Goal: Transaction & Acquisition: Purchase product/service

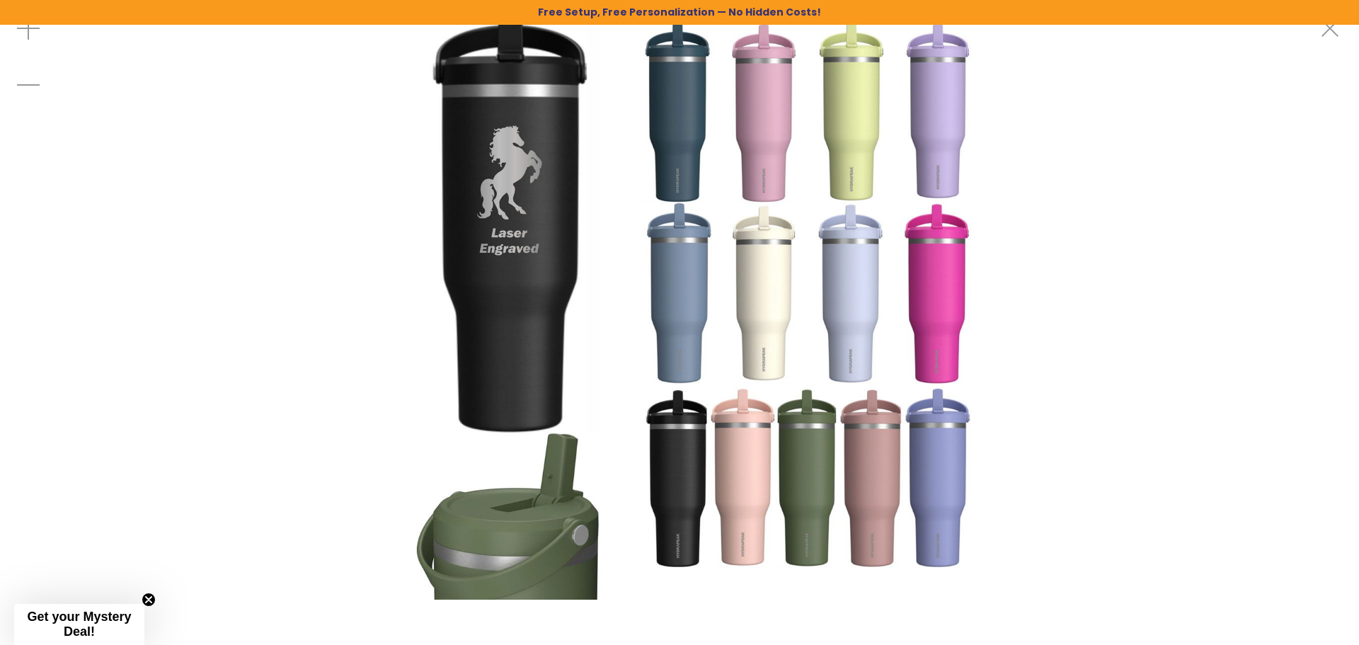
click at [740, 551] on img at bounding box center [680, 300] width 600 height 600
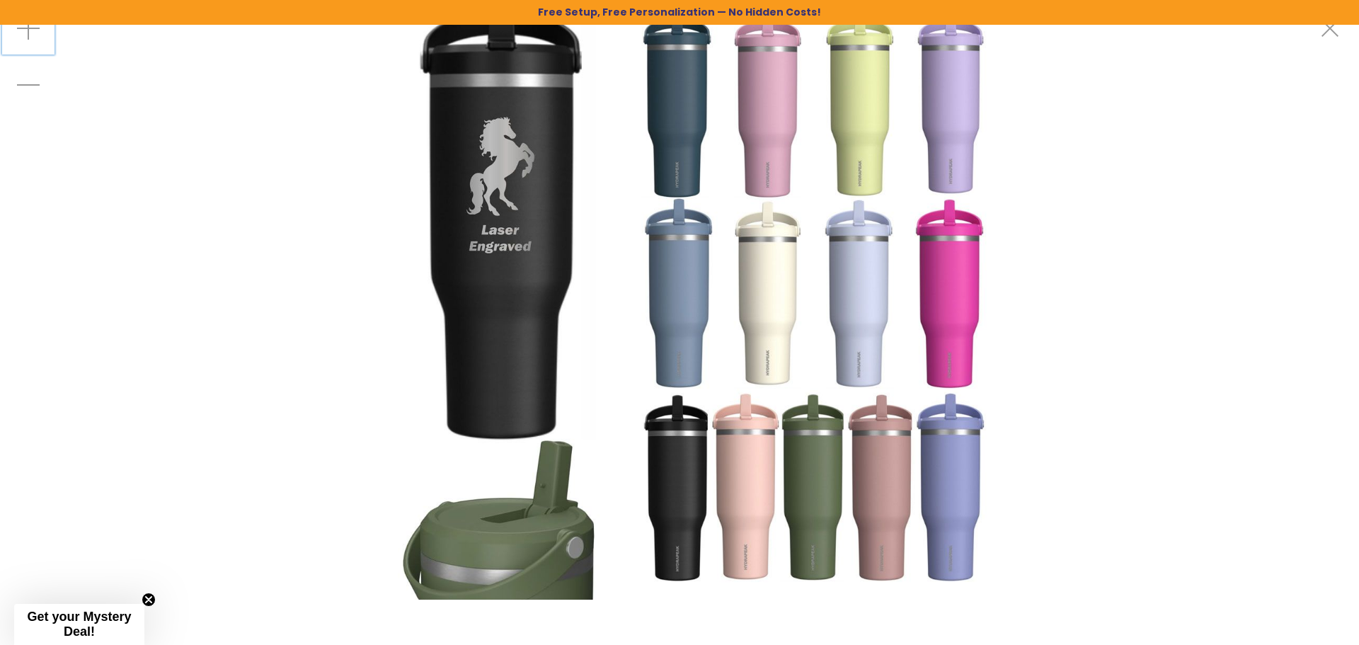
click at [32, 31] on div "Zoom in" at bounding box center [28, 28] width 57 height 57
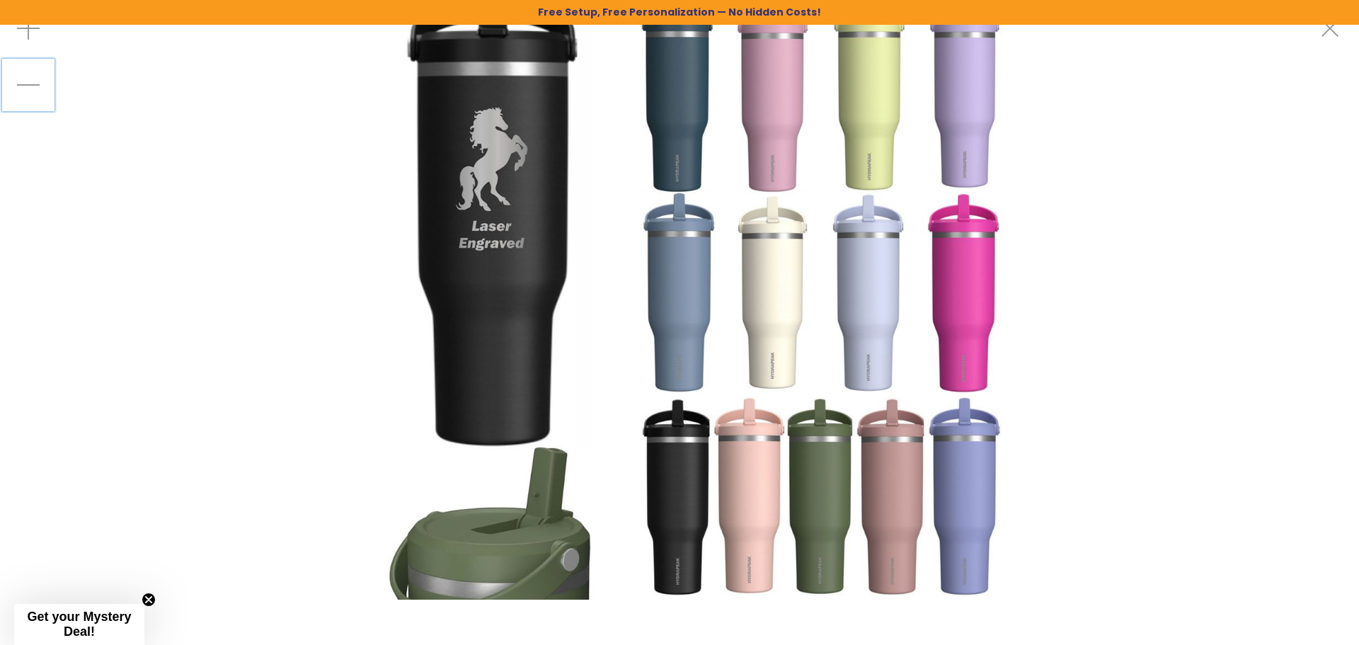
click at [29, 84] on div "Zoom out" at bounding box center [28, 85] width 57 height 57
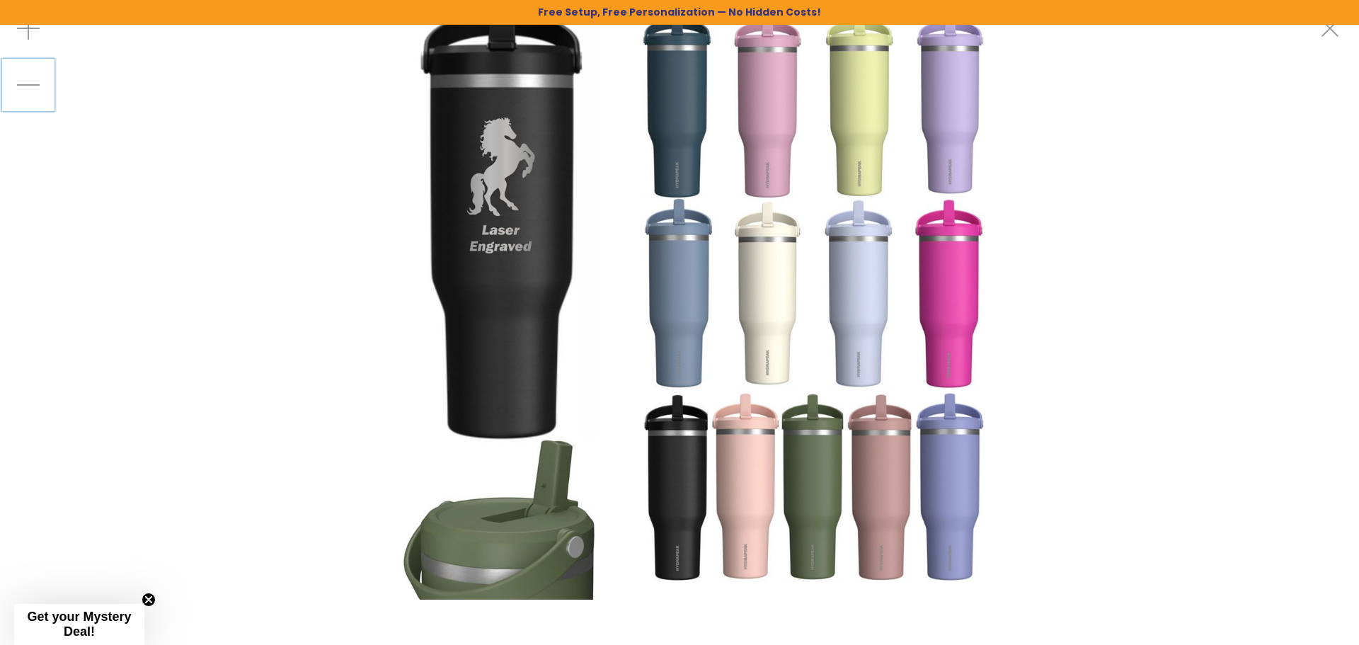
click at [29, 84] on div "Zoom out" at bounding box center [28, 85] width 57 height 57
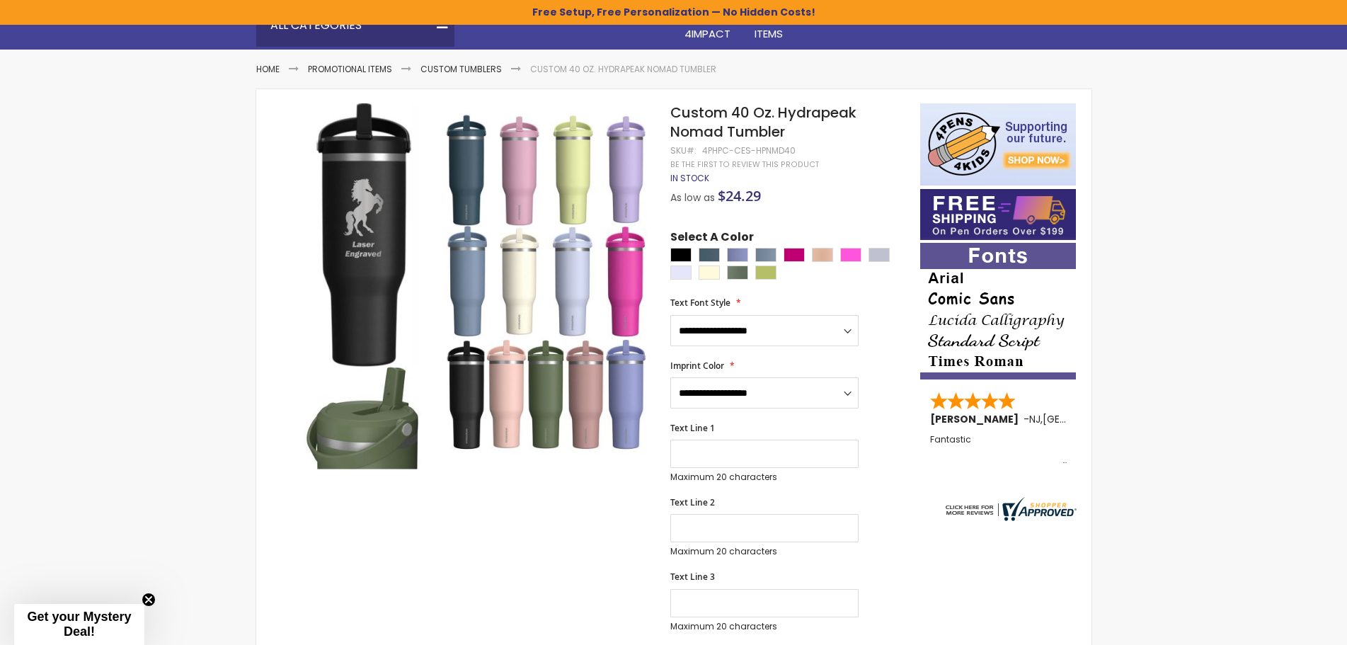
scroll to position [212, 0]
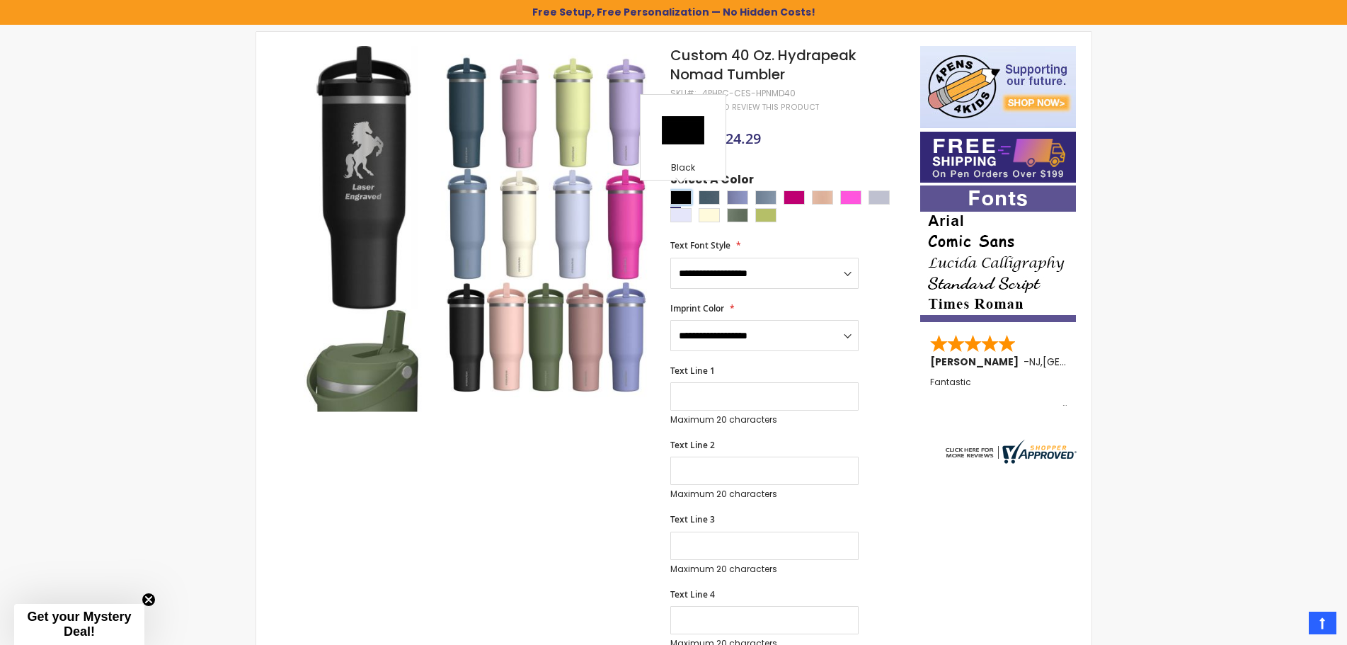
click at [680, 196] on div "Black" at bounding box center [680, 197] width 21 height 14
type input "****"
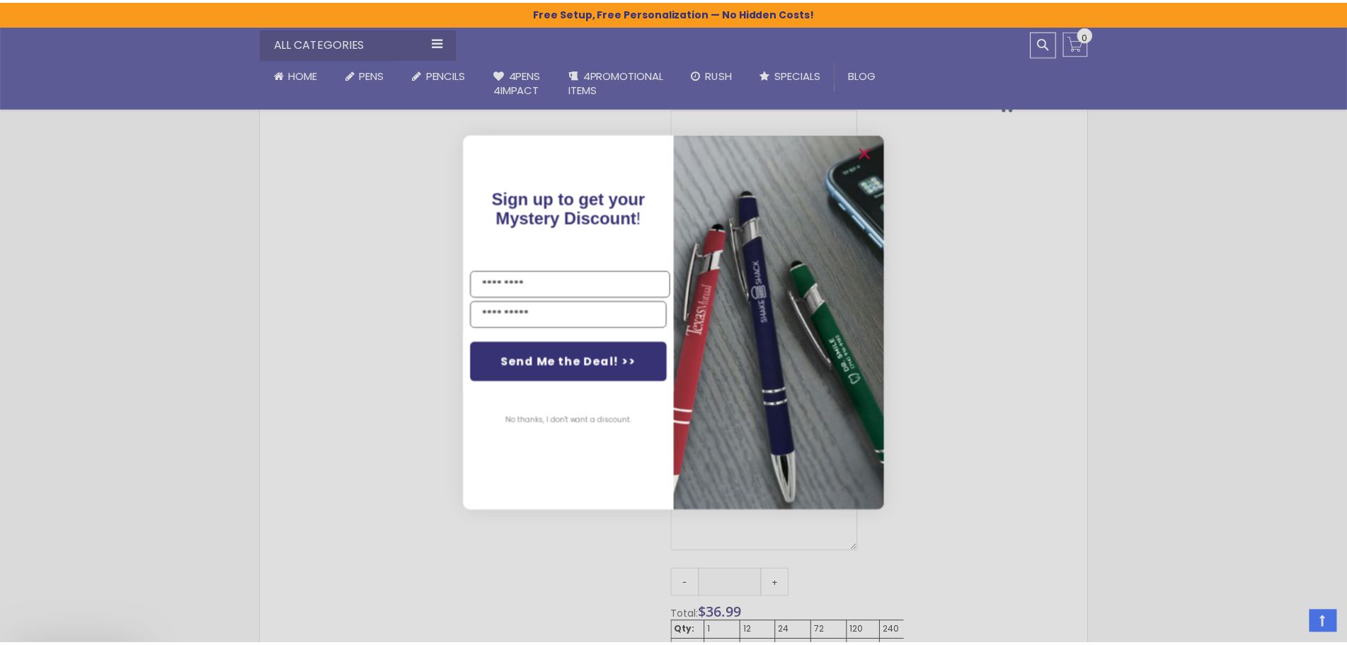
scroll to position [566, 0]
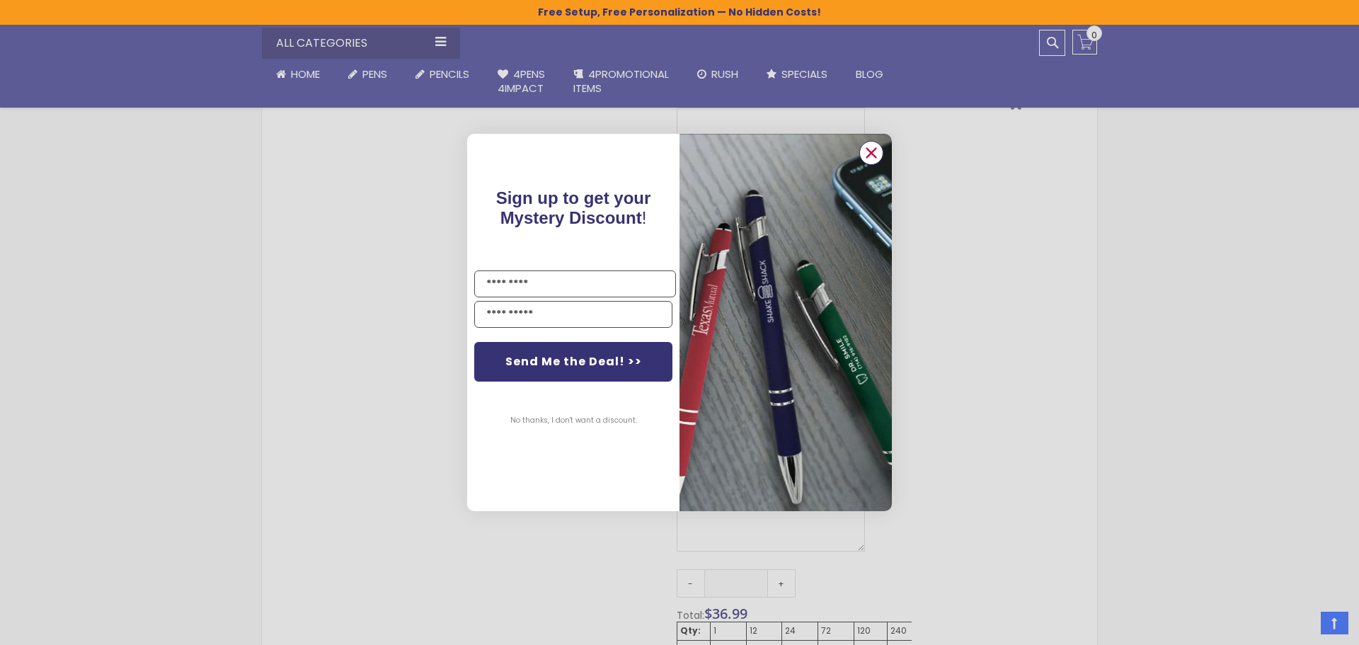
click at [874, 152] on circle "Close dialog" at bounding box center [871, 152] width 21 height 21
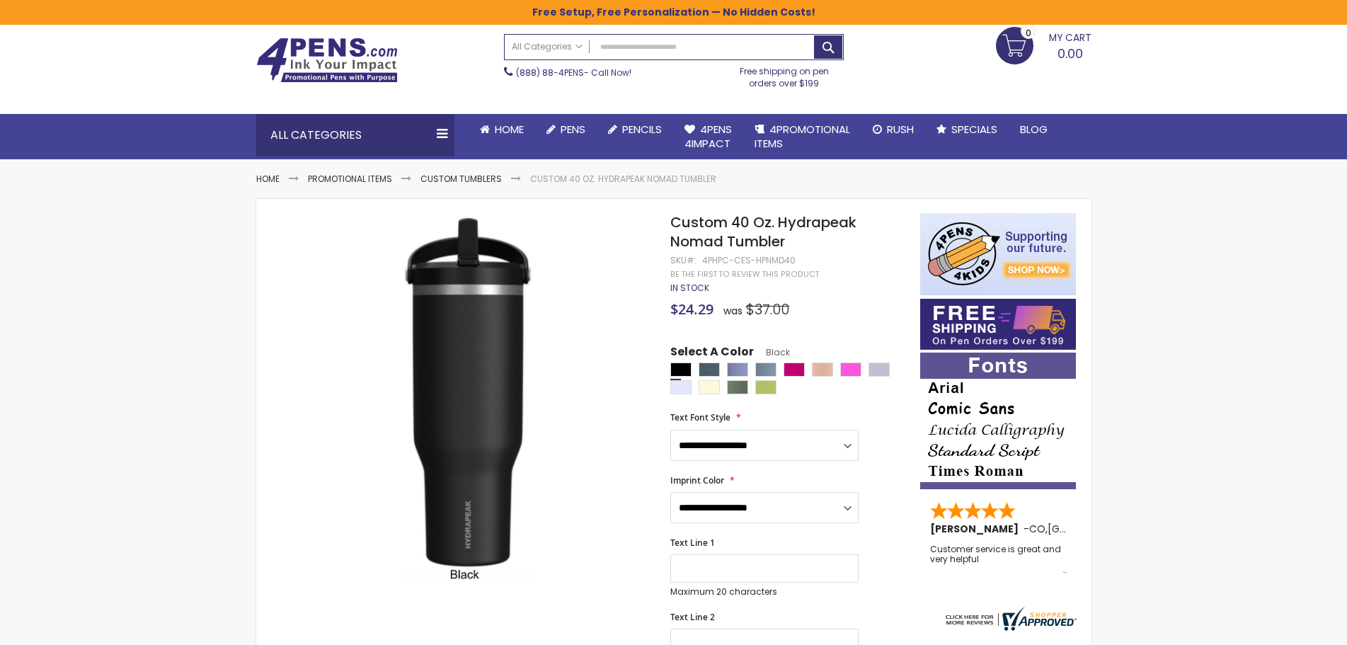
scroll to position [71, 0]
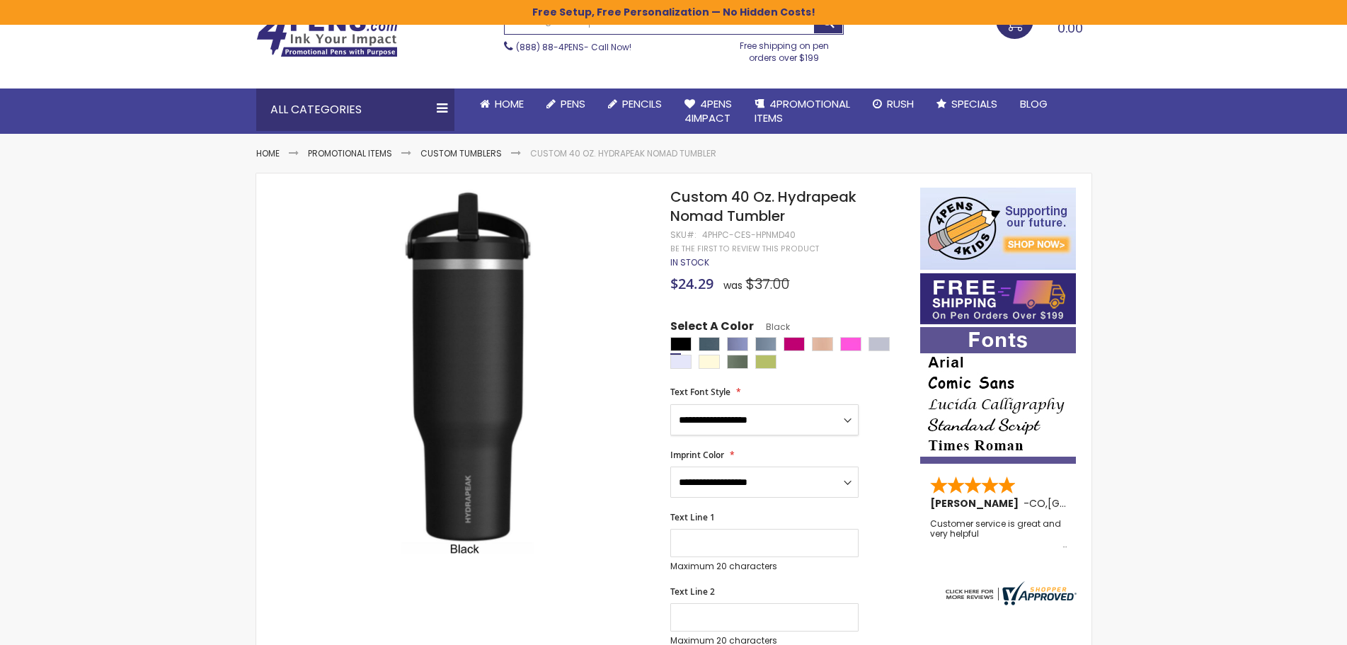
click at [837, 418] on select "**********" at bounding box center [764, 419] width 188 height 31
click at [890, 418] on div "**********" at bounding box center [787, 411] width 235 height 48
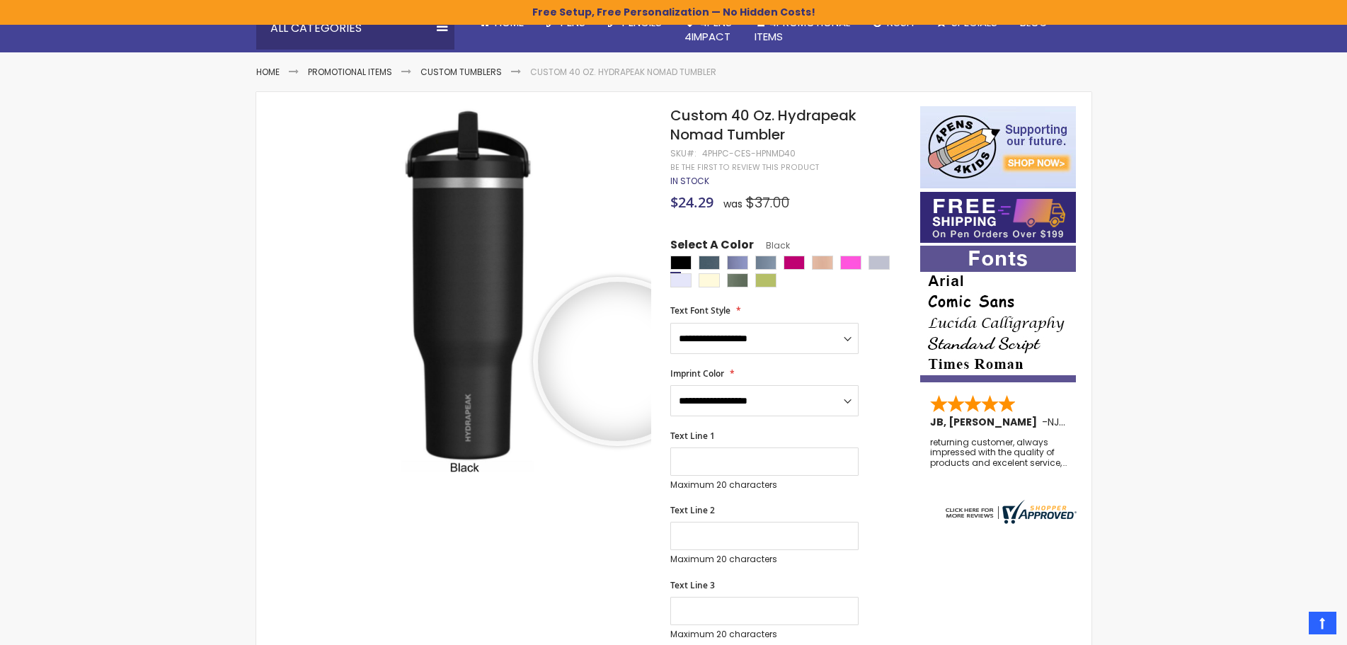
scroll to position [0, 0]
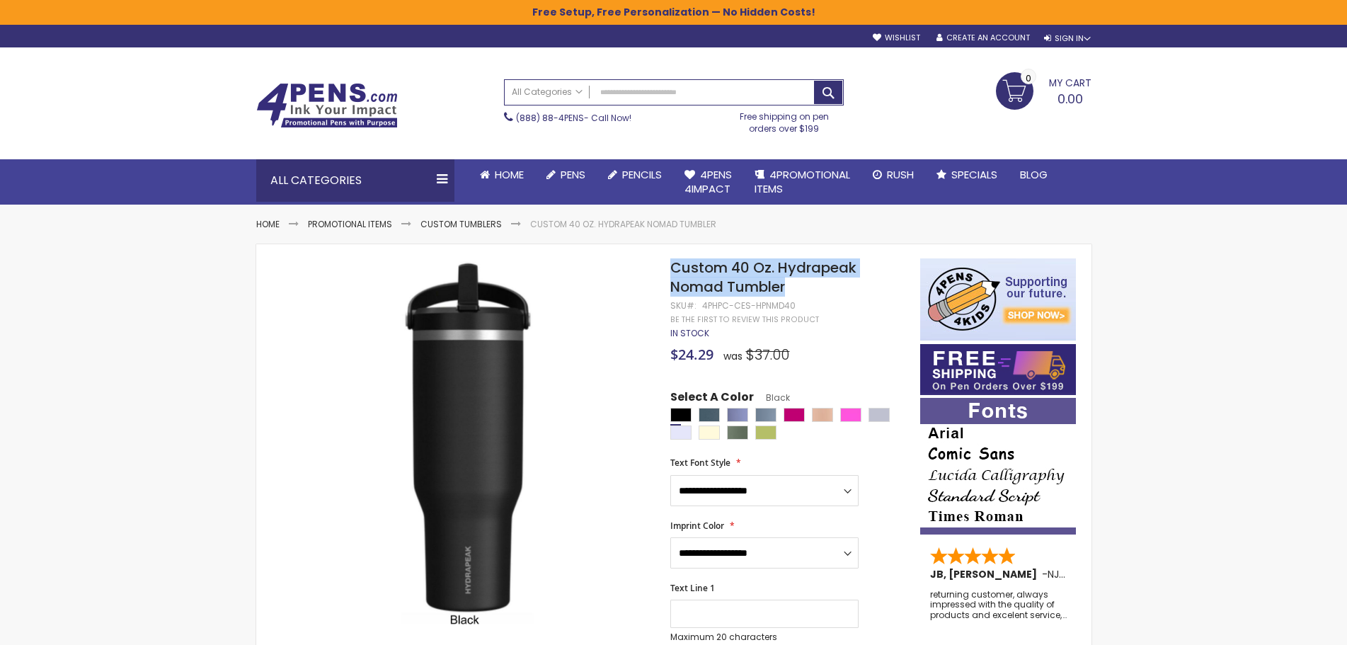
drag, startPoint x: 797, startPoint y: 289, endPoint x: 673, endPoint y: 269, distance: 125.5
click at [673, 269] on h1 "Custom 40 Oz. Hydrapeak Nomad Tumbler" at bounding box center [787, 277] width 235 height 38
copy span "Custom 40 Oz. Hydrapeak Nomad Tumbler"
